Goal: Task Accomplishment & Management: Use online tool/utility

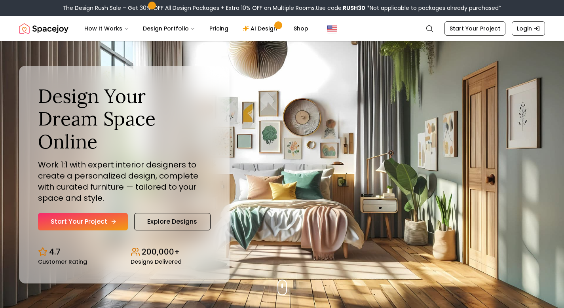
click at [112, 219] on icon "Hero section" at bounding box center [113, 222] width 6 height 6
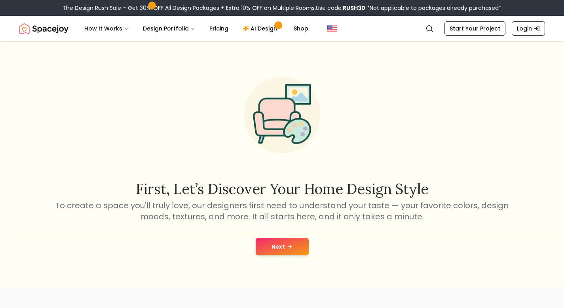
click at [277, 245] on button "Next" at bounding box center [282, 246] width 53 height 17
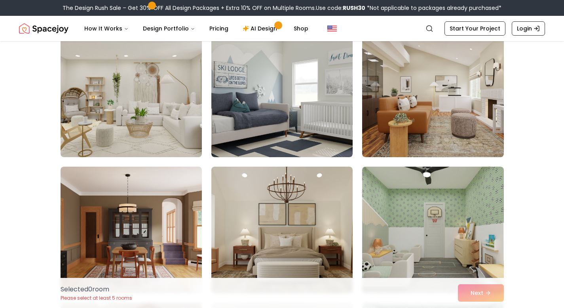
scroll to position [760, 0]
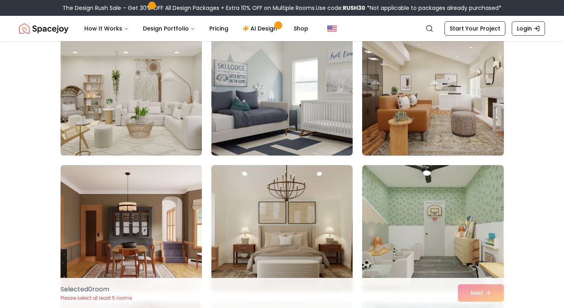
click at [176, 124] on img at bounding box center [131, 92] width 149 height 133
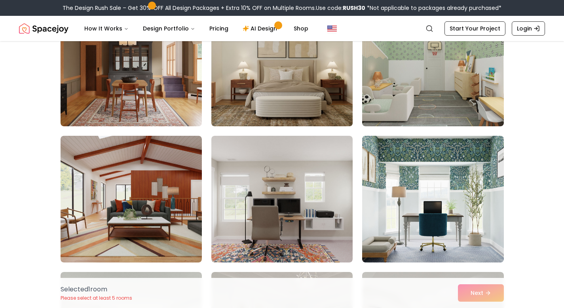
scroll to position [927, 0]
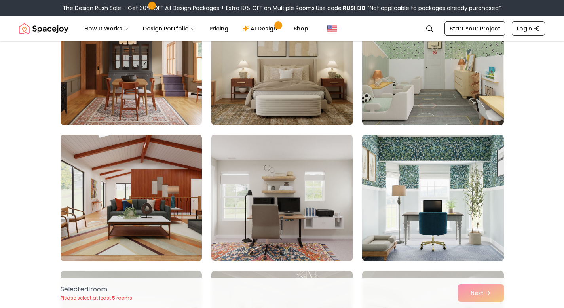
click at [282, 181] on img at bounding box center [281, 198] width 141 height 127
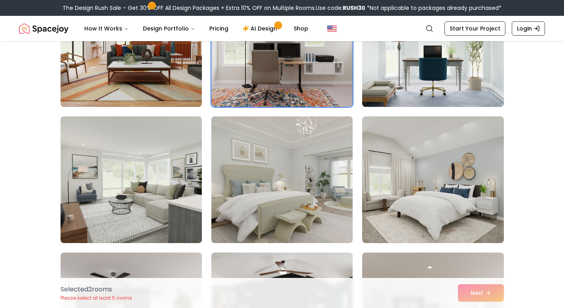
scroll to position [1083, 0]
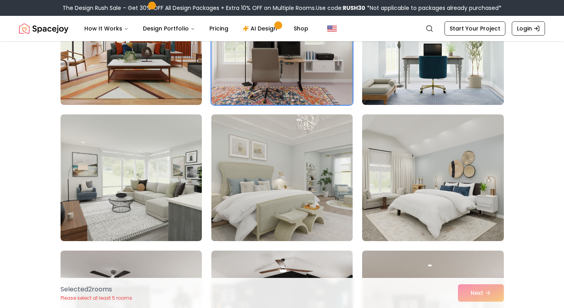
click at [279, 181] on img at bounding box center [282, 177] width 149 height 133
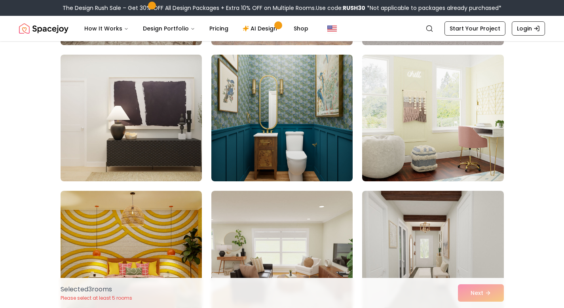
scroll to position [1962, 0]
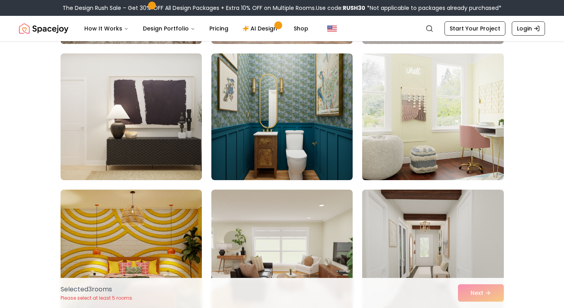
click at [399, 153] on img at bounding box center [433, 116] width 149 height 133
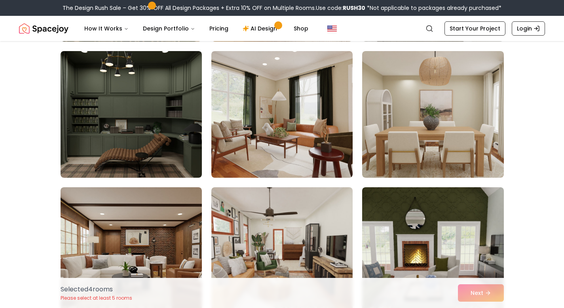
scroll to position [2241, 0]
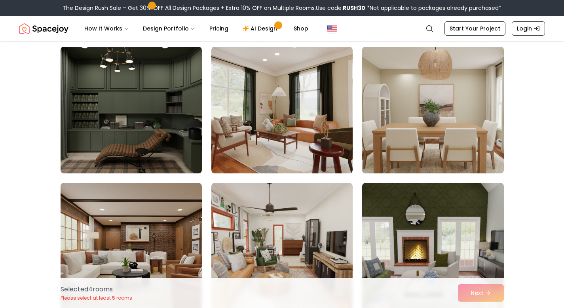
click at [414, 127] on img at bounding box center [433, 110] width 149 height 133
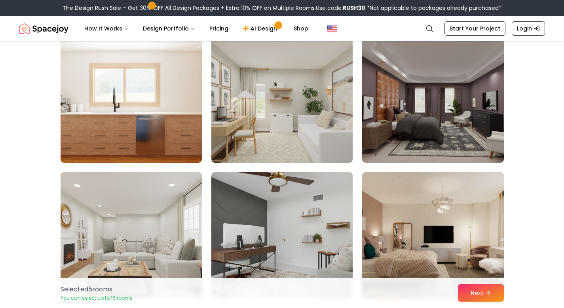
scroll to position [2527, 0]
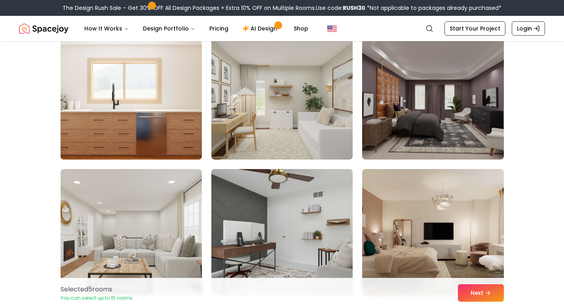
click at [189, 133] on img at bounding box center [131, 96] width 149 height 133
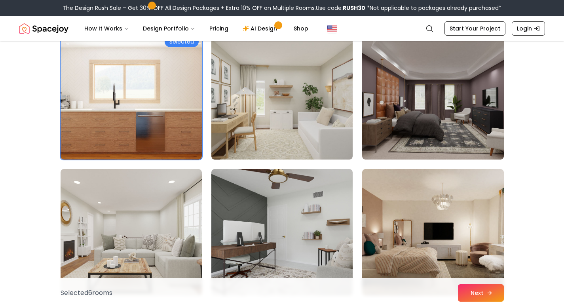
click at [461, 295] on button "Next" at bounding box center [481, 292] width 46 height 17
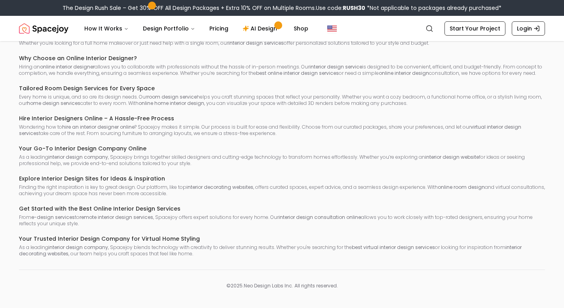
scroll to position [547, 0]
